Goal: Use online tool/utility: Utilize a website feature to perform a specific function

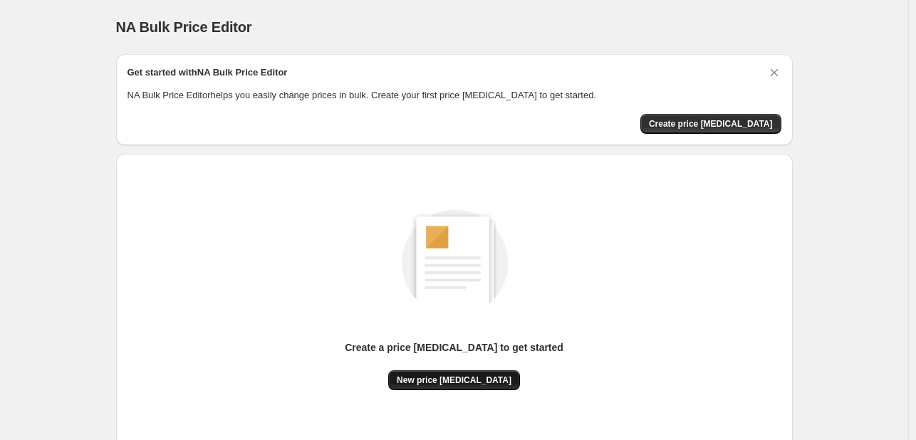
click at [456, 383] on span "New price [MEDICAL_DATA]" at bounding box center [454, 380] width 115 height 11
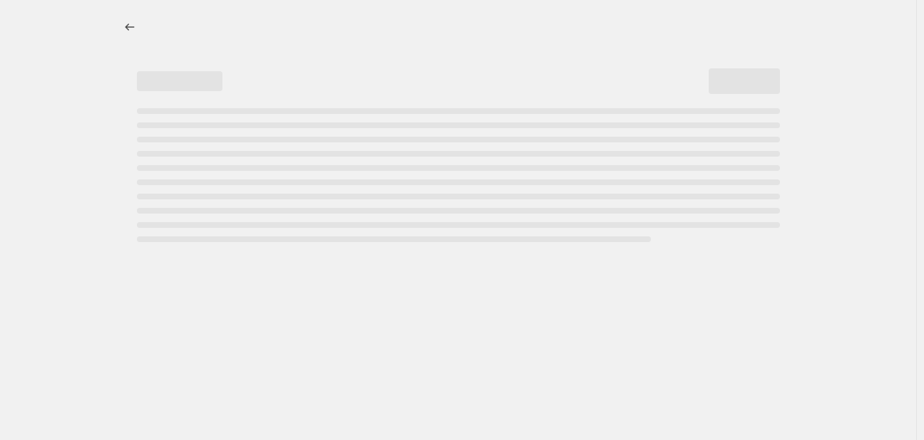
select select "percentage"
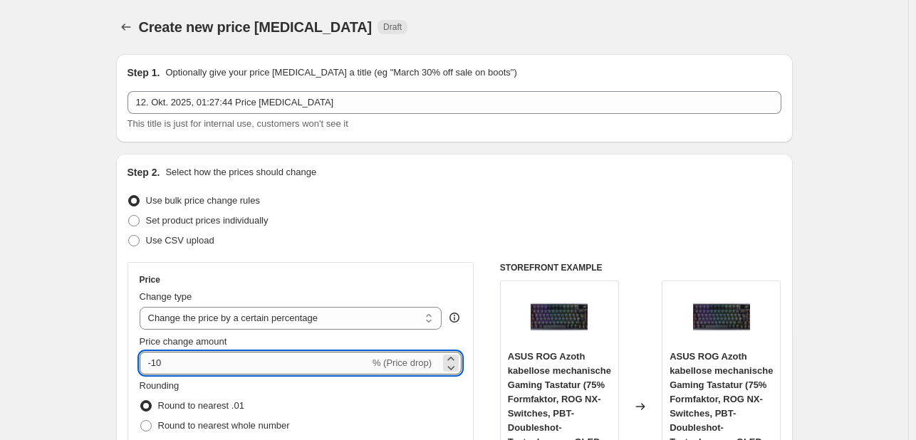
click at [264, 363] on input "-10" at bounding box center [255, 363] width 230 height 23
type input "-1"
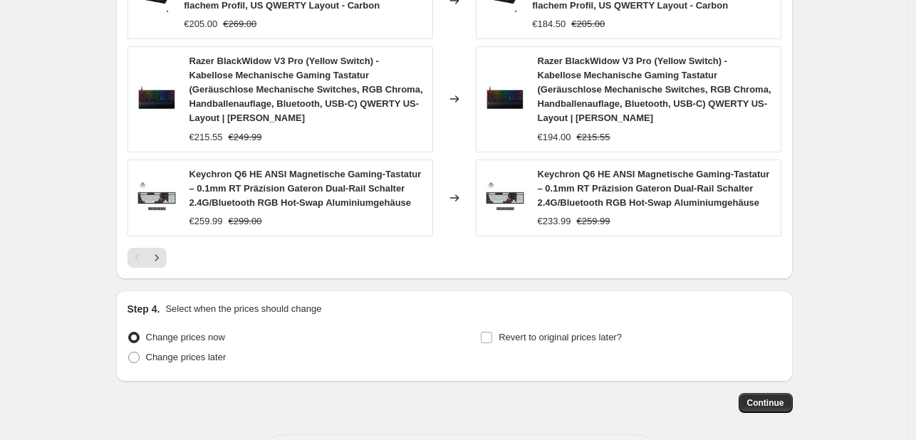
scroll to position [1149, 0]
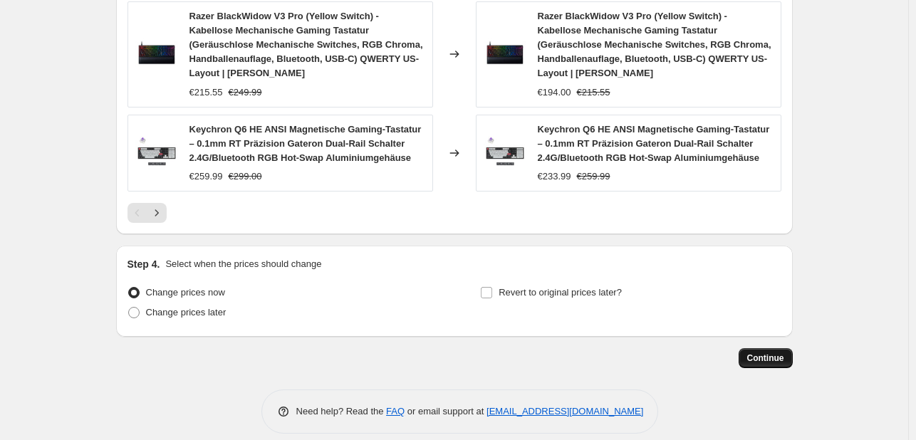
type input "-35"
click at [755, 353] on span "Continue" at bounding box center [766, 358] width 37 height 11
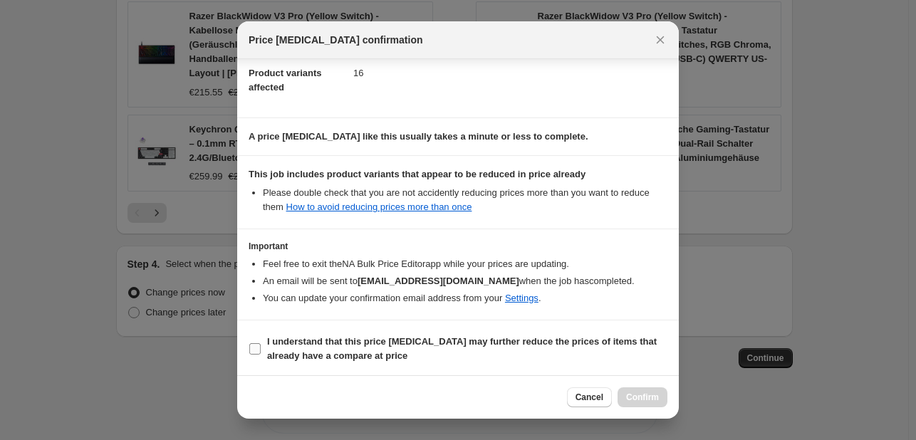
scroll to position [158, 0]
click at [383, 344] on b "I understand that this price [MEDICAL_DATA] may further reduce the prices of it…" at bounding box center [462, 348] width 390 height 25
click at [261, 344] on input "I understand that this price [MEDICAL_DATA] may further reduce the prices of it…" at bounding box center [254, 348] width 11 height 11
checkbox input "true"
drag, startPoint x: 656, startPoint y: 395, endPoint x: 652, endPoint y: 382, distance: 13.3
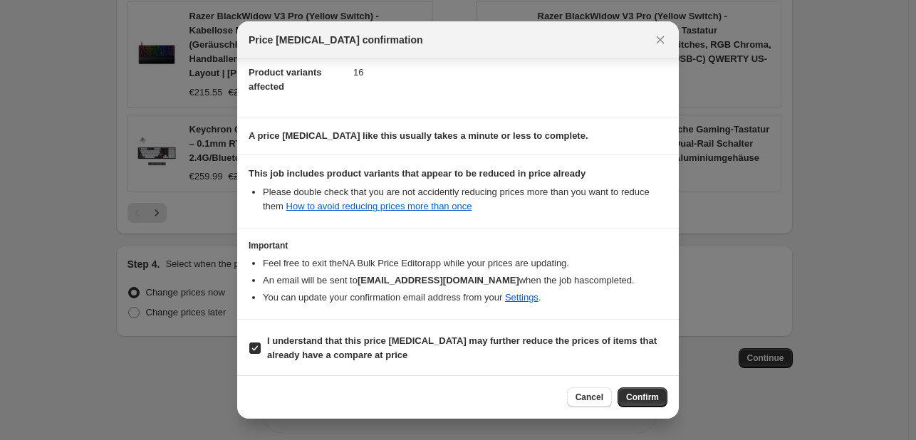
click at [656, 396] on span "Confirm" at bounding box center [642, 397] width 33 height 11
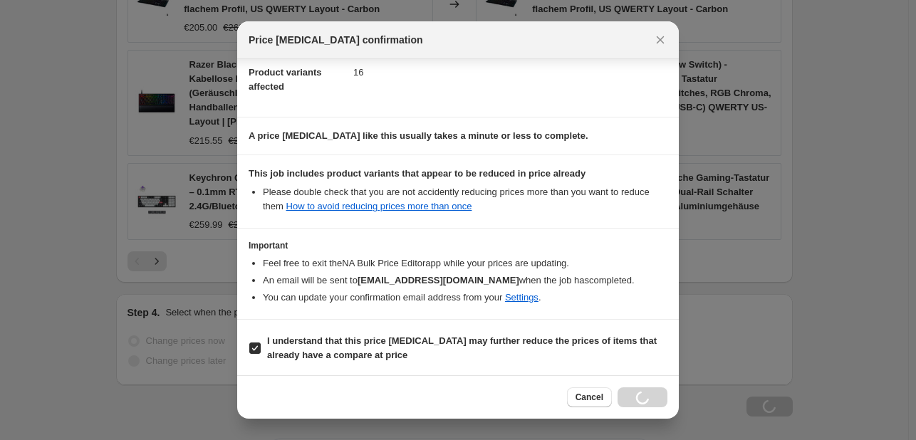
scroll to position [1197, 0]
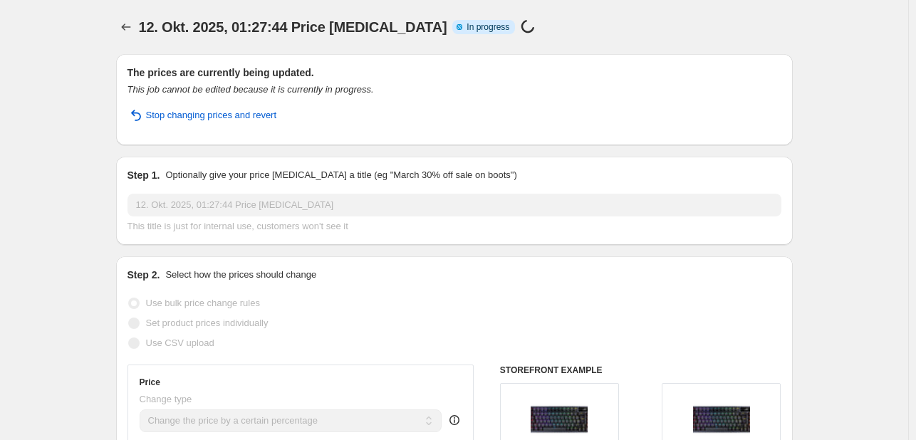
select select "percentage"
